Goal: Communication & Community: Participate in discussion

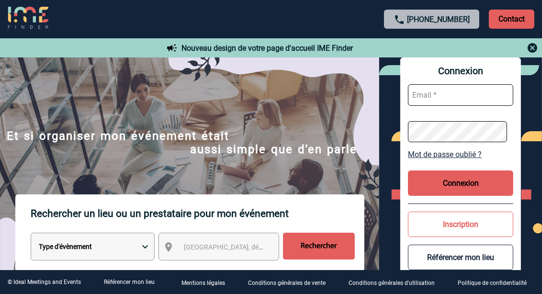
click at [444, 93] on input "text" at bounding box center [460, 95] width 105 height 22
type input "helene.barthelme@capgemini.com"
click at [453, 183] on button "Connexion" at bounding box center [460, 183] width 105 height 25
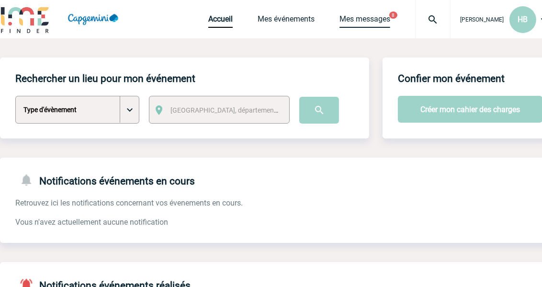
click at [358, 21] on link "Mes messages" at bounding box center [365, 20] width 51 height 13
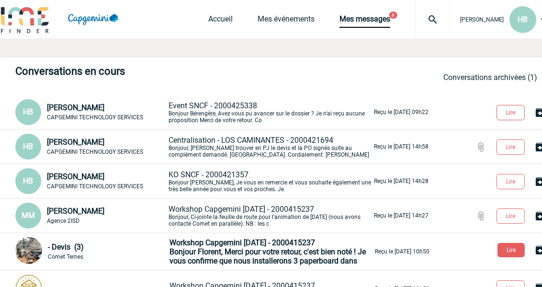
click at [503, 110] on button "Lire" at bounding box center [511, 112] width 28 height 15
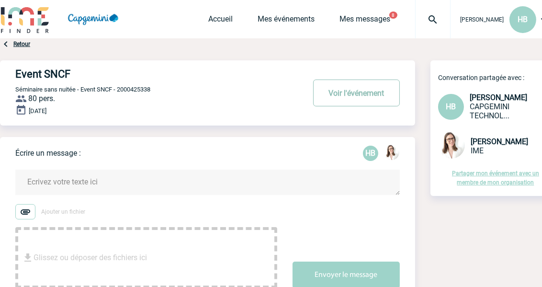
click at [351, 95] on button "Voir l'événement" at bounding box center [356, 93] width 87 height 27
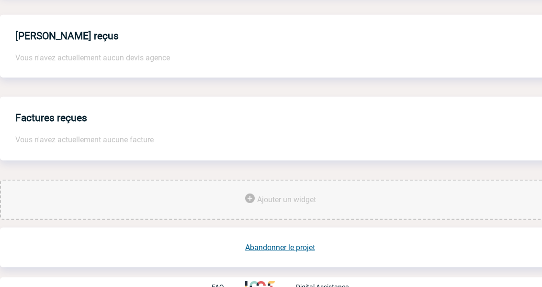
scroll to position [747, 0]
